Goal: Task Accomplishment & Management: Use online tool/utility

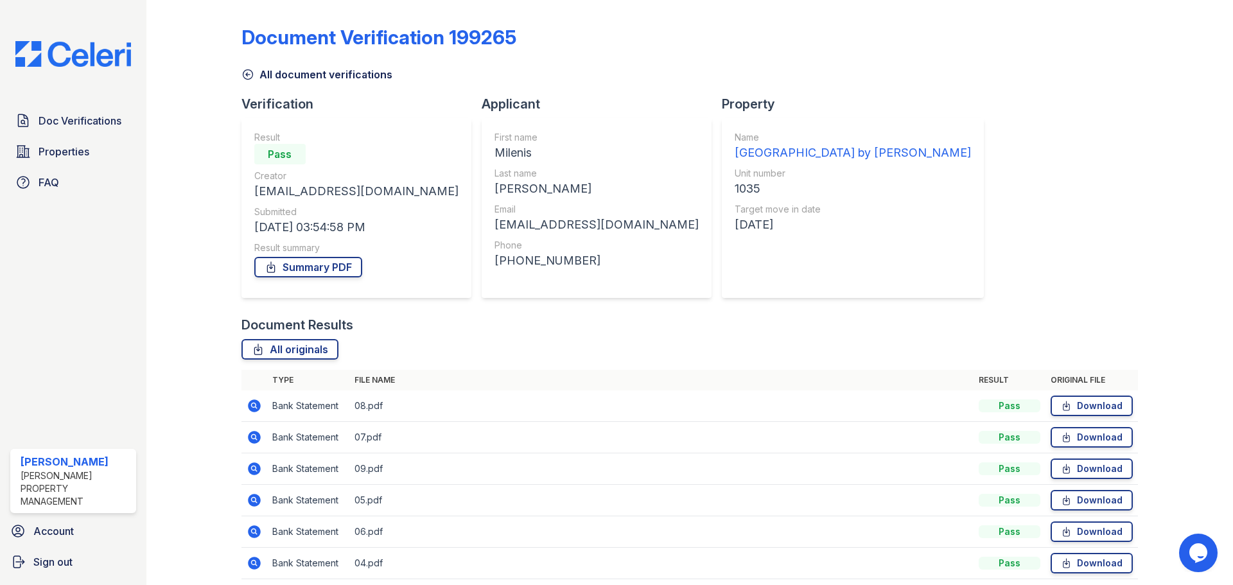
scroll to position [51, 0]
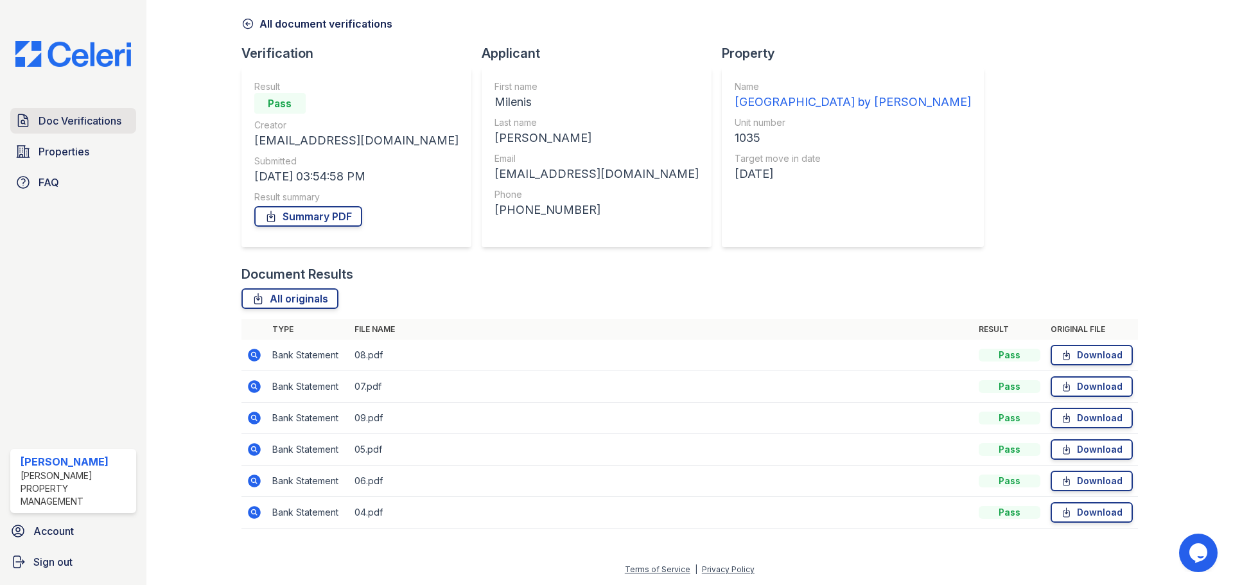
click at [57, 121] on span "Doc Verifications" at bounding box center [80, 120] width 83 height 15
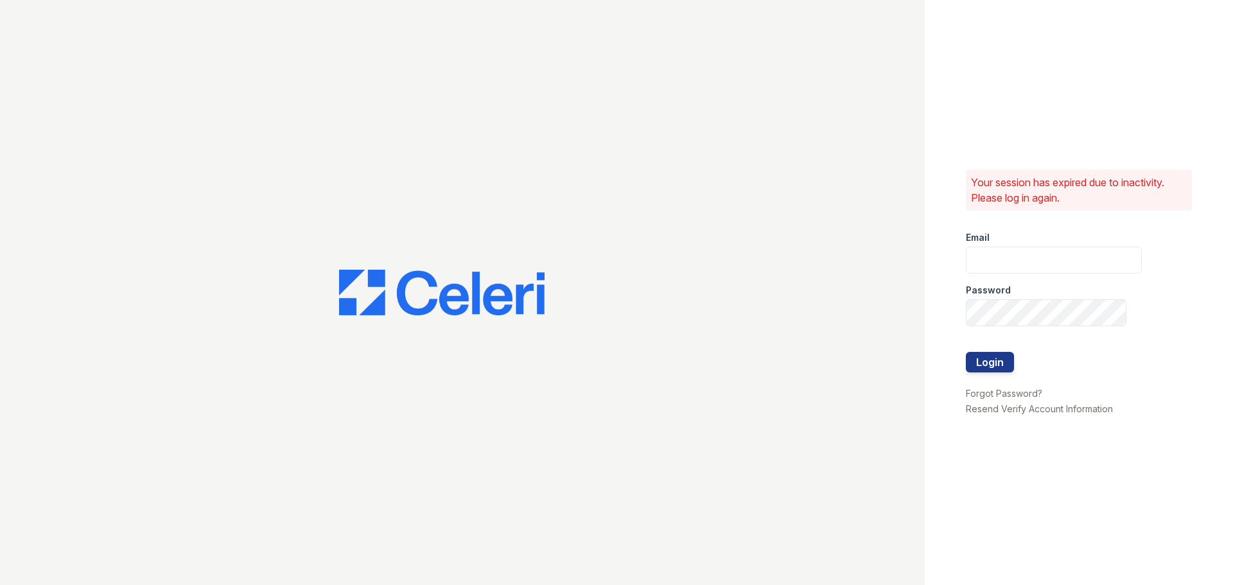
type input "[EMAIL_ADDRESS][DOMAIN_NAME]"
click at [984, 371] on button "Login" at bounding box center [990, 362] width 48 height 21
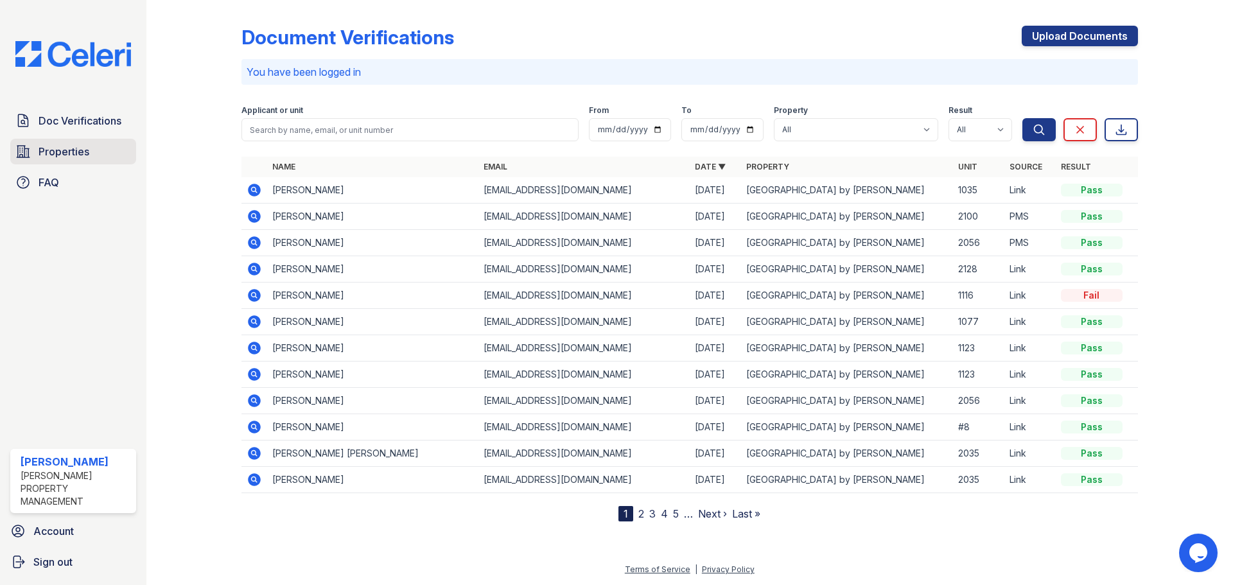
click at [45, 151] on span "Properties" at bounding box center [64, 151] width 51 height 15
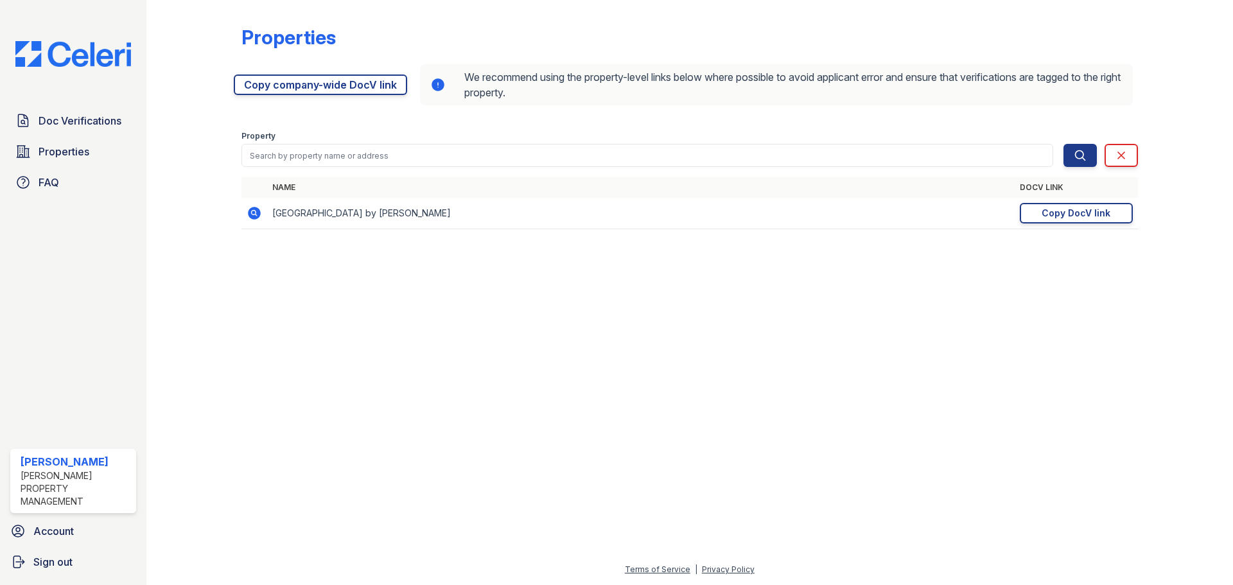
click at [259, 213] on icon at bounding box center [254, 213] width 13 height 13
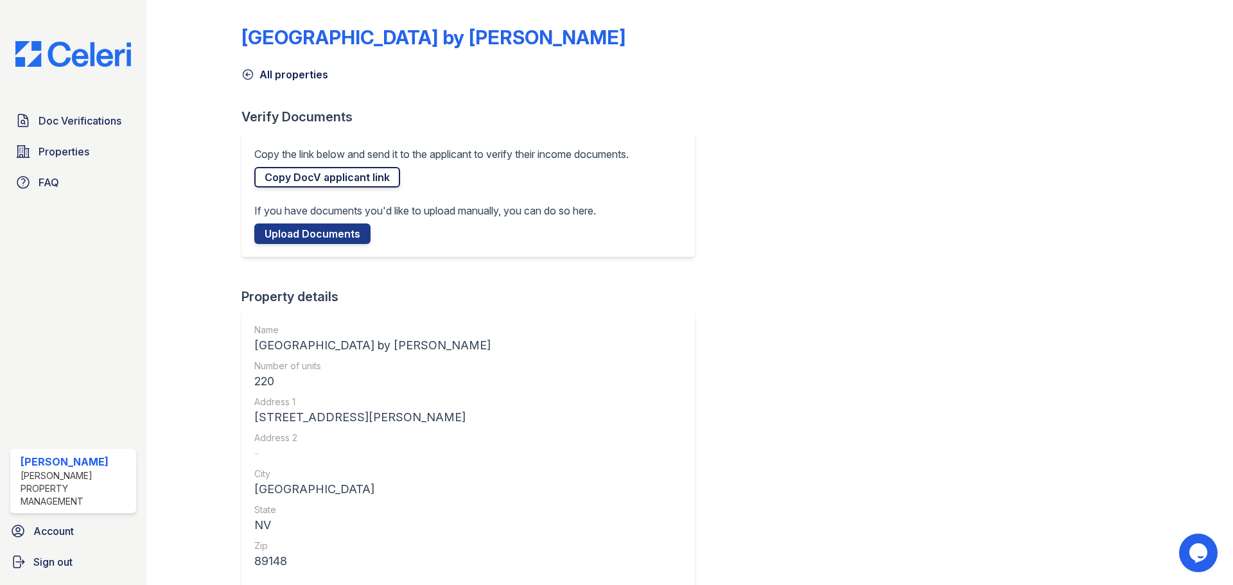
click at [308, 175] on link "Copy DocV applicant link" at bounding box center [327, 177] width 146 height 21
